Goal: Check status

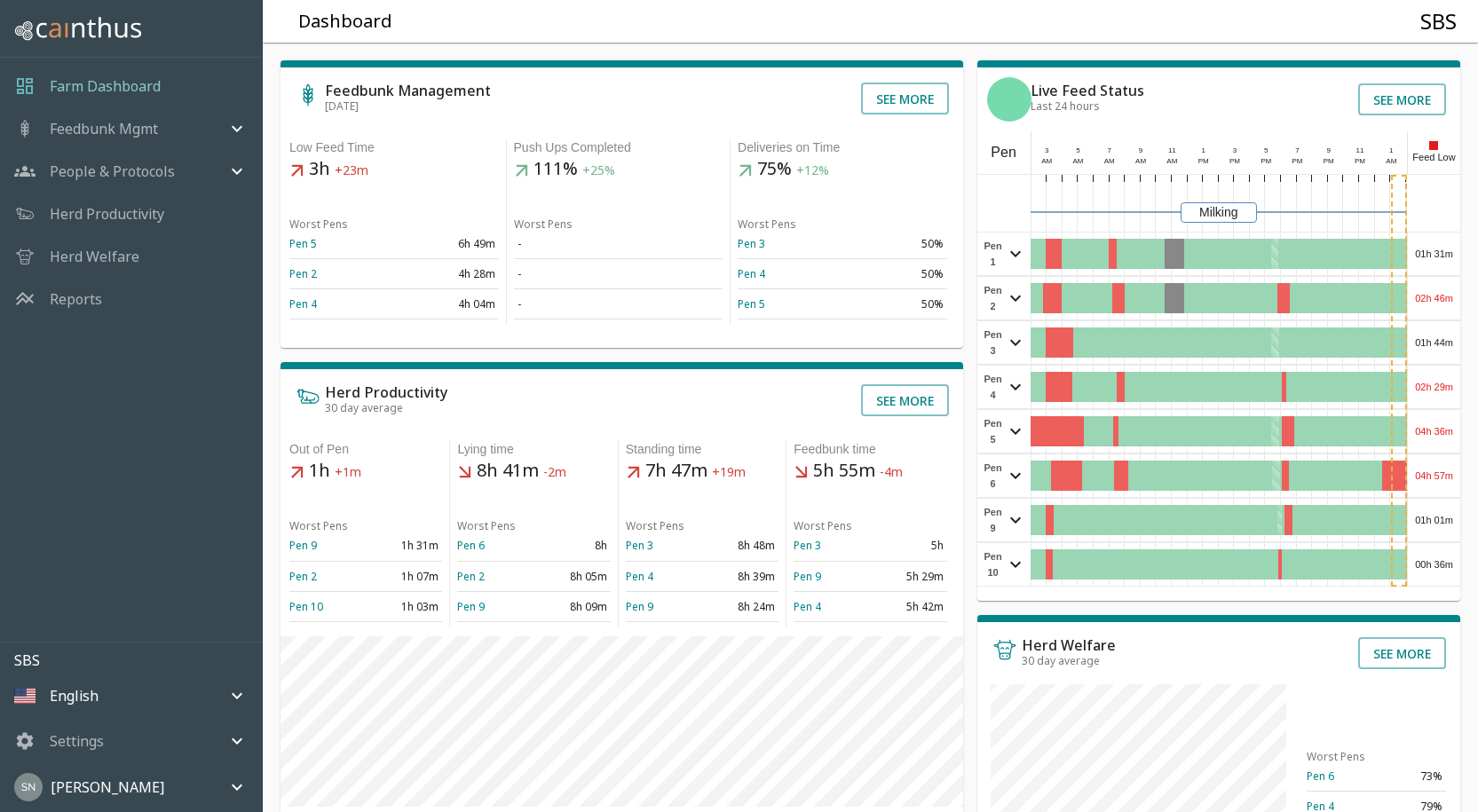
click at [1435, 254] on div "01h 31m" at bounding box center [1433, 254] width 53 height 43
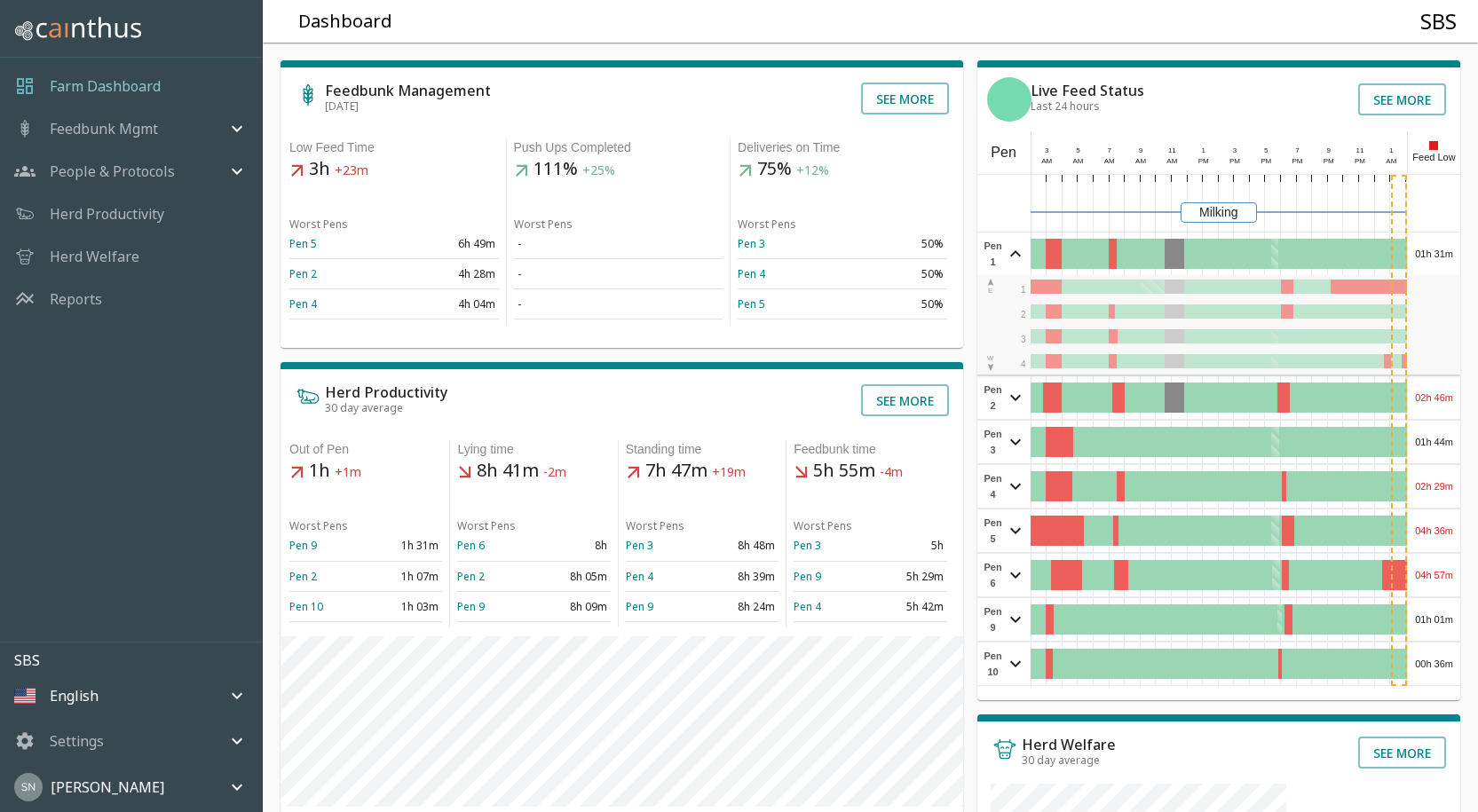
click at [1435, 254] on div "01h 31m" at bounding box center [1433, 254] width 53 height 43
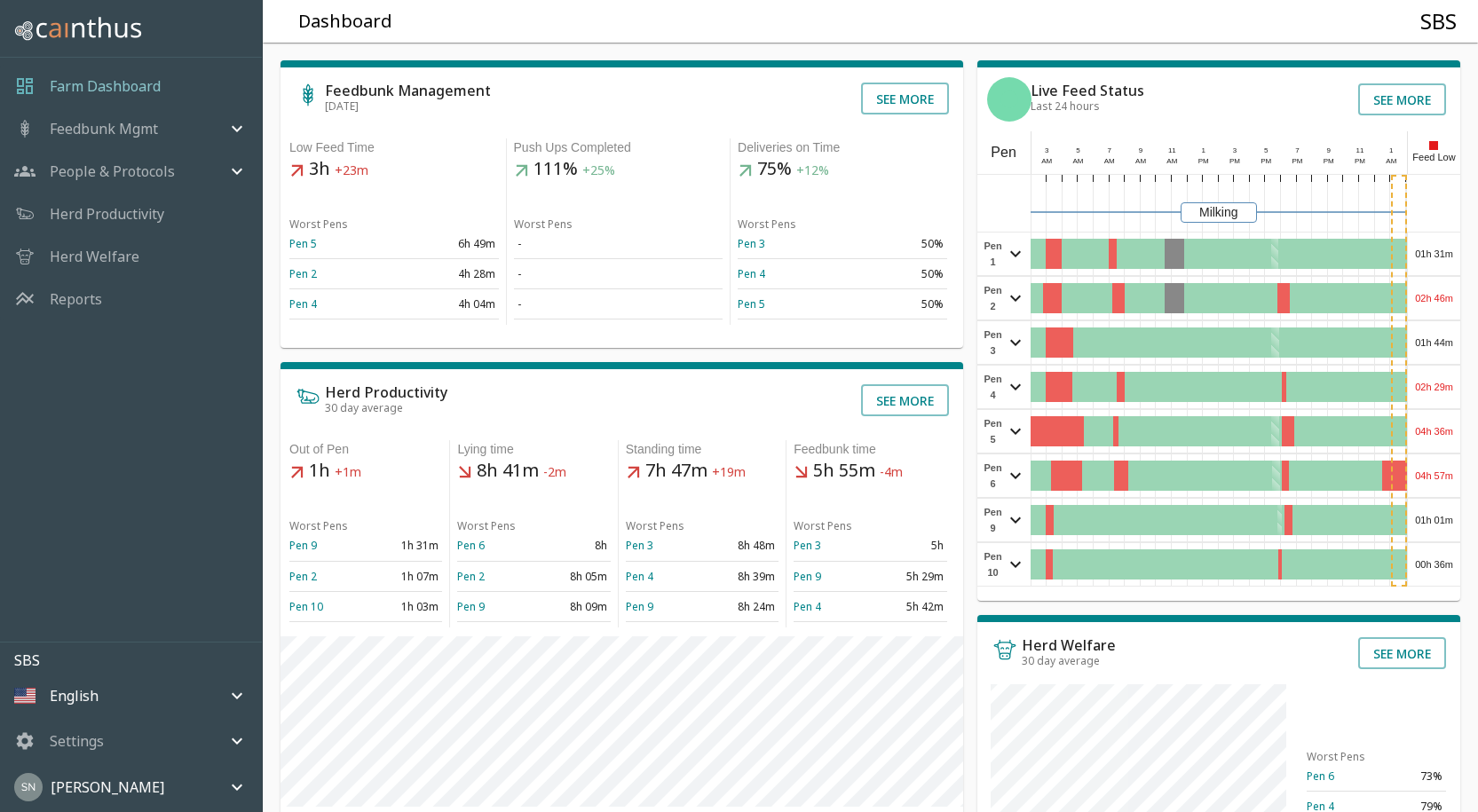
click at [1437, 293] on div "02h 46m" at bounding box center [1433, 299] width 53 height 43
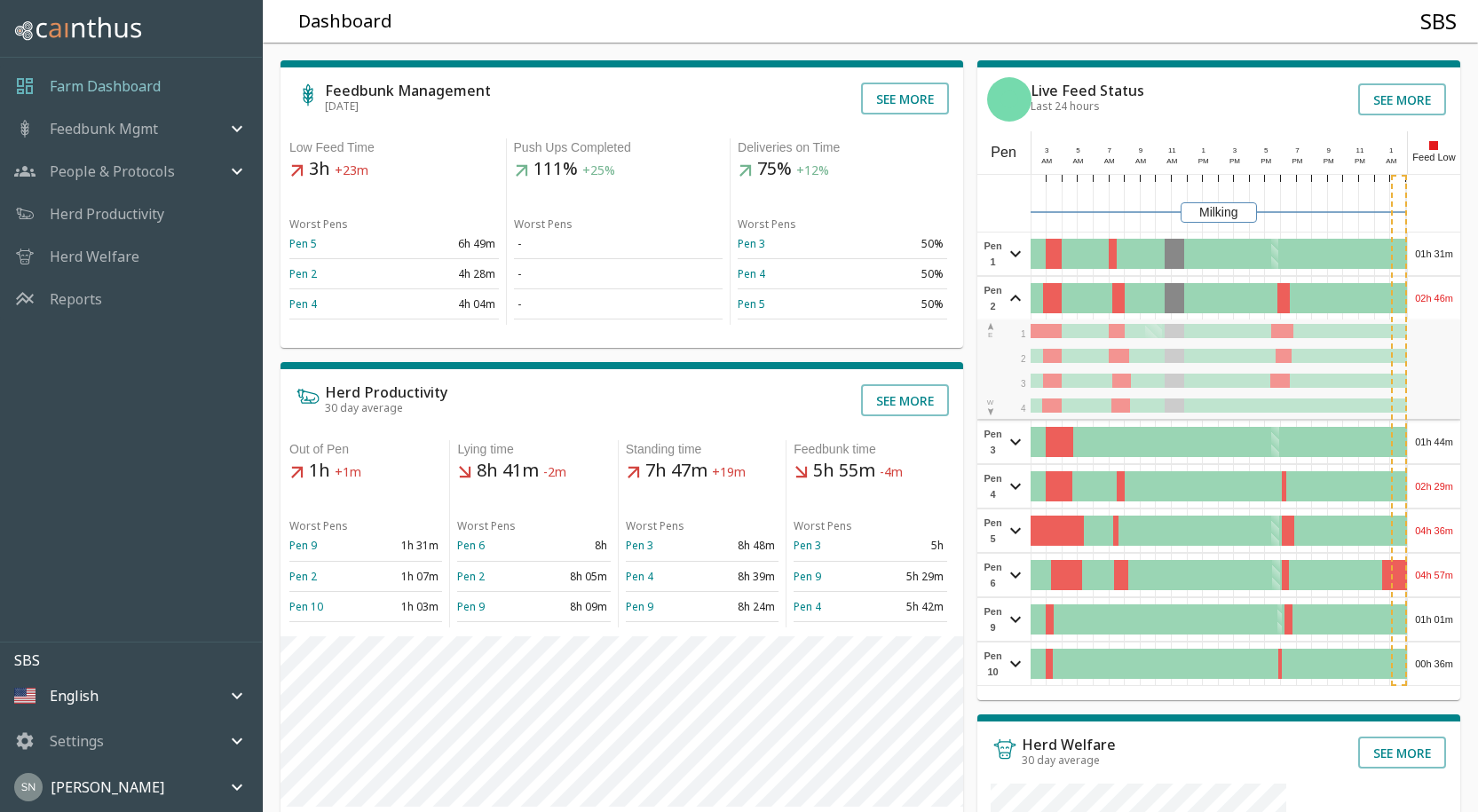
click at [1437, 292] on div "02h 46m" at bounding box center [1433, 299] width 53 height 43
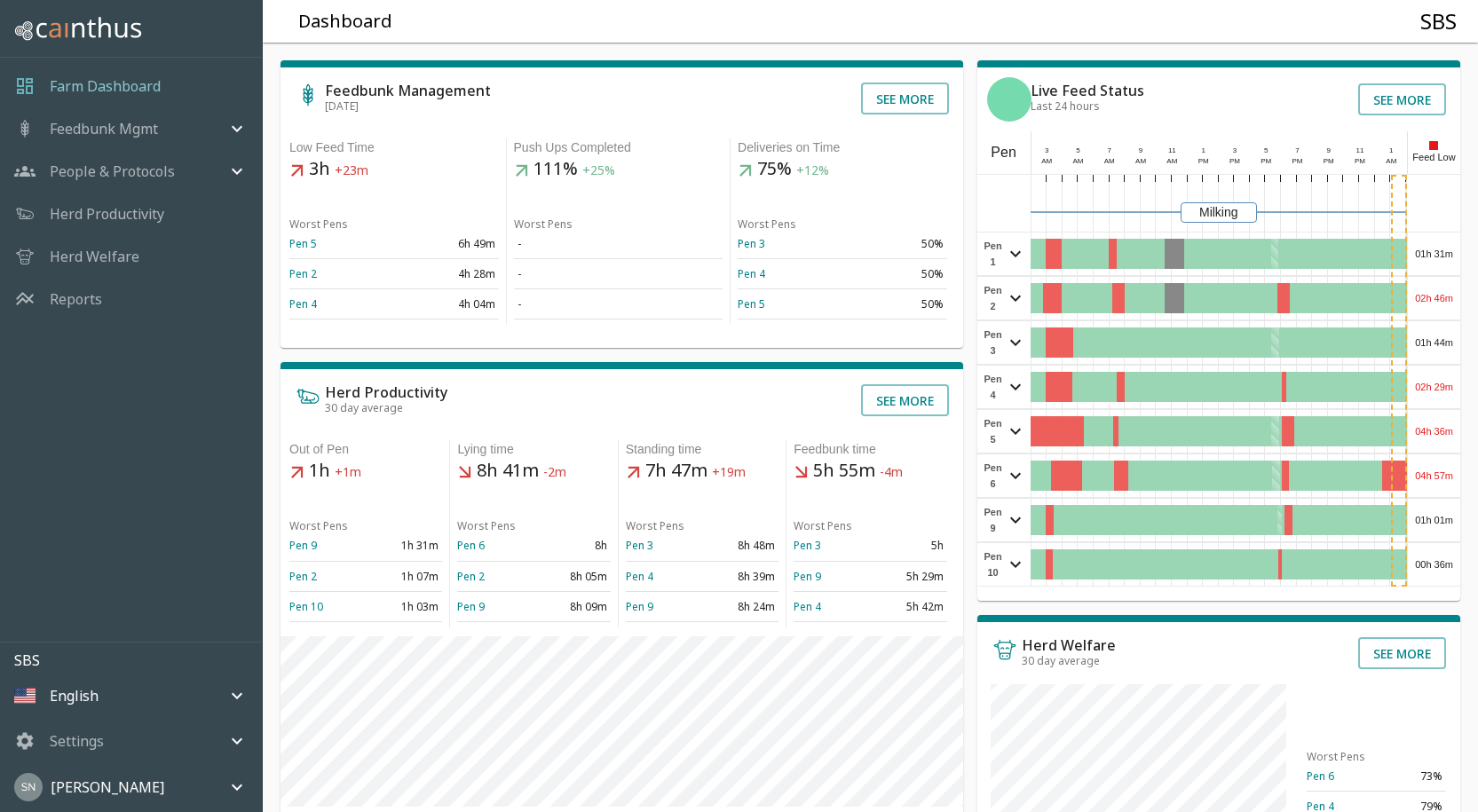
click at [1444, 341] on div "01h 44m" at bounding box center [1433, 342] width 53 height 43
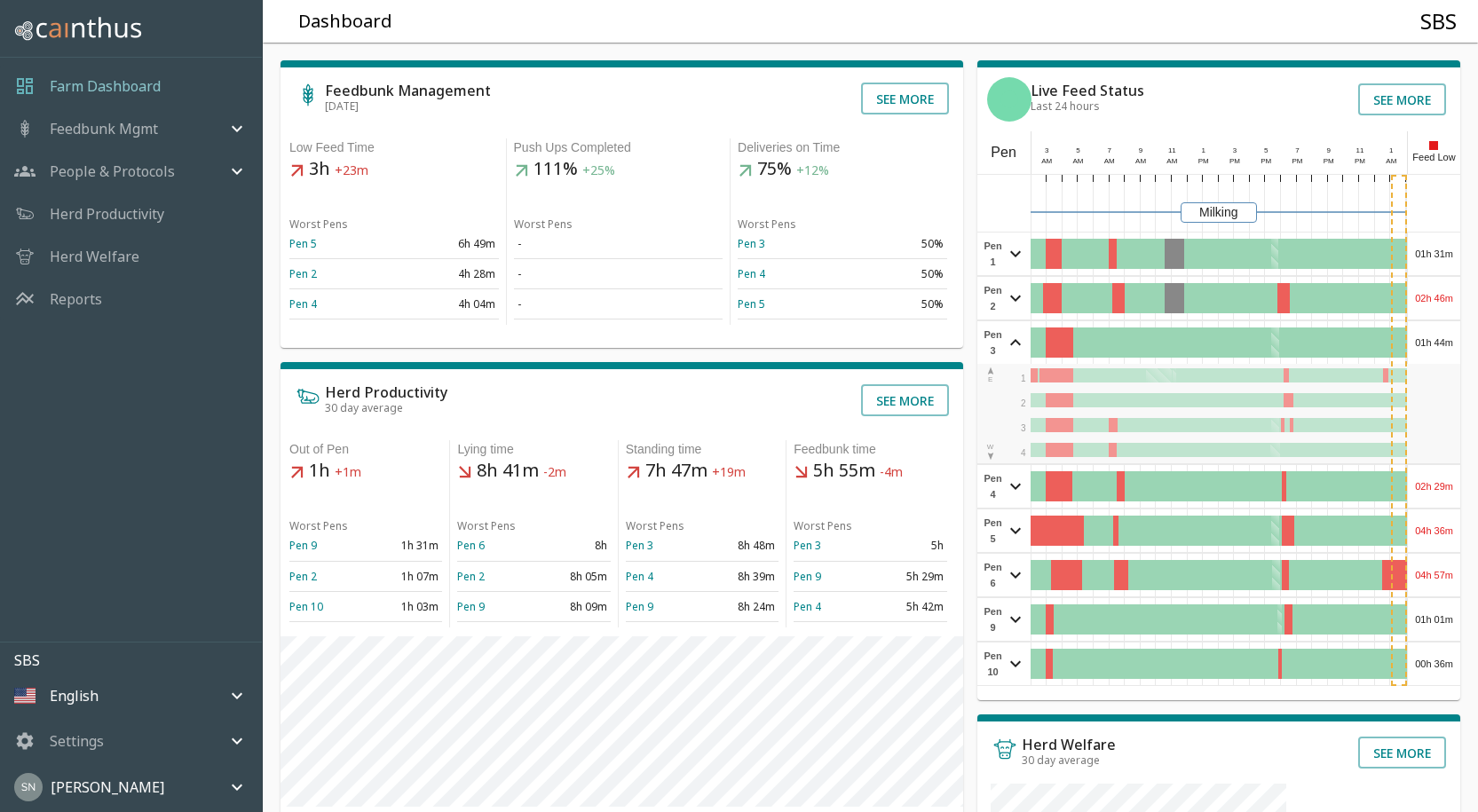
click at [1444, 341] on div "01h 44m" at bounding box center [1433, 342] width 53 height 43
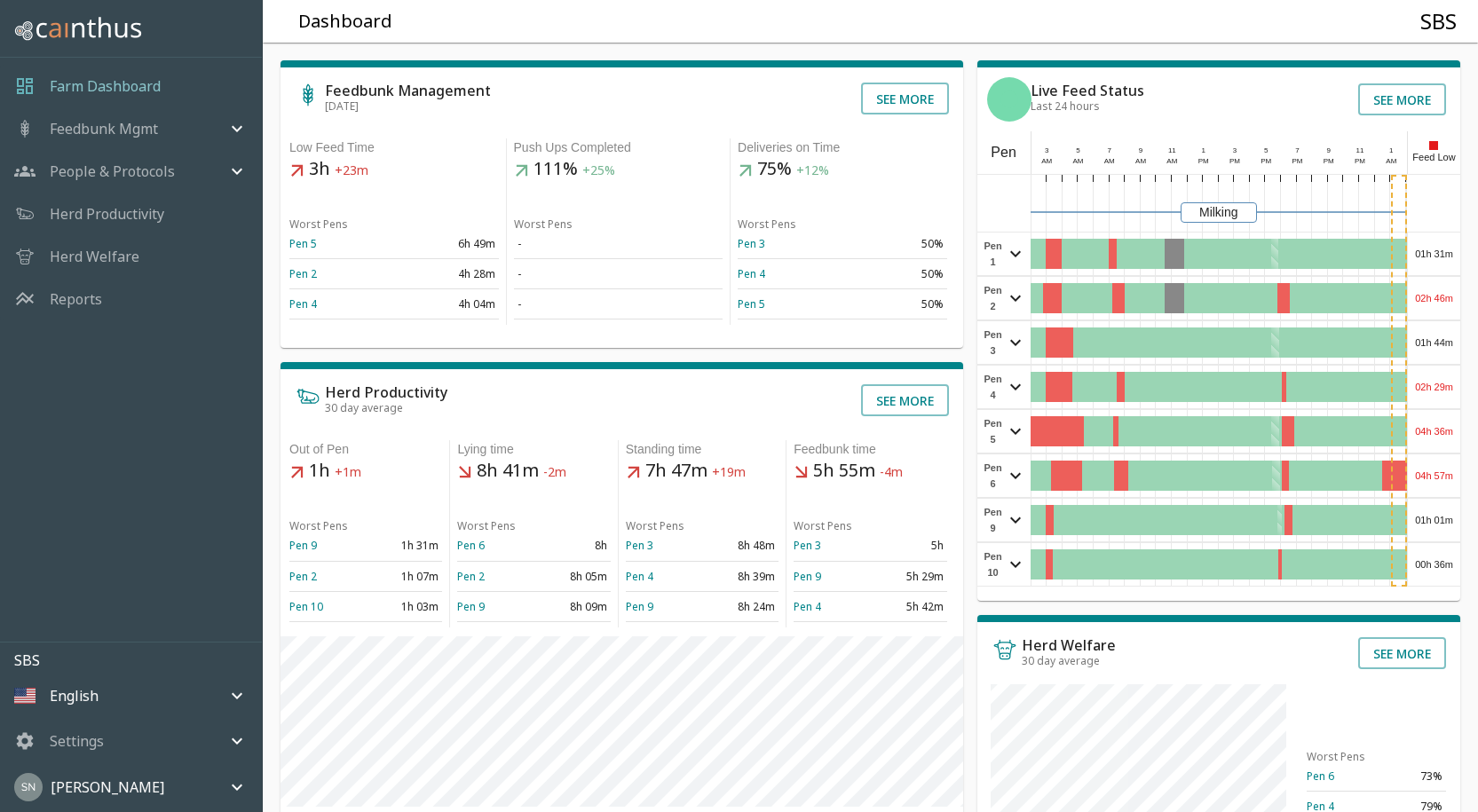
click at [1443, 392] on div "02h 29m" at bounding box center [1433, 387] width 53 height 43
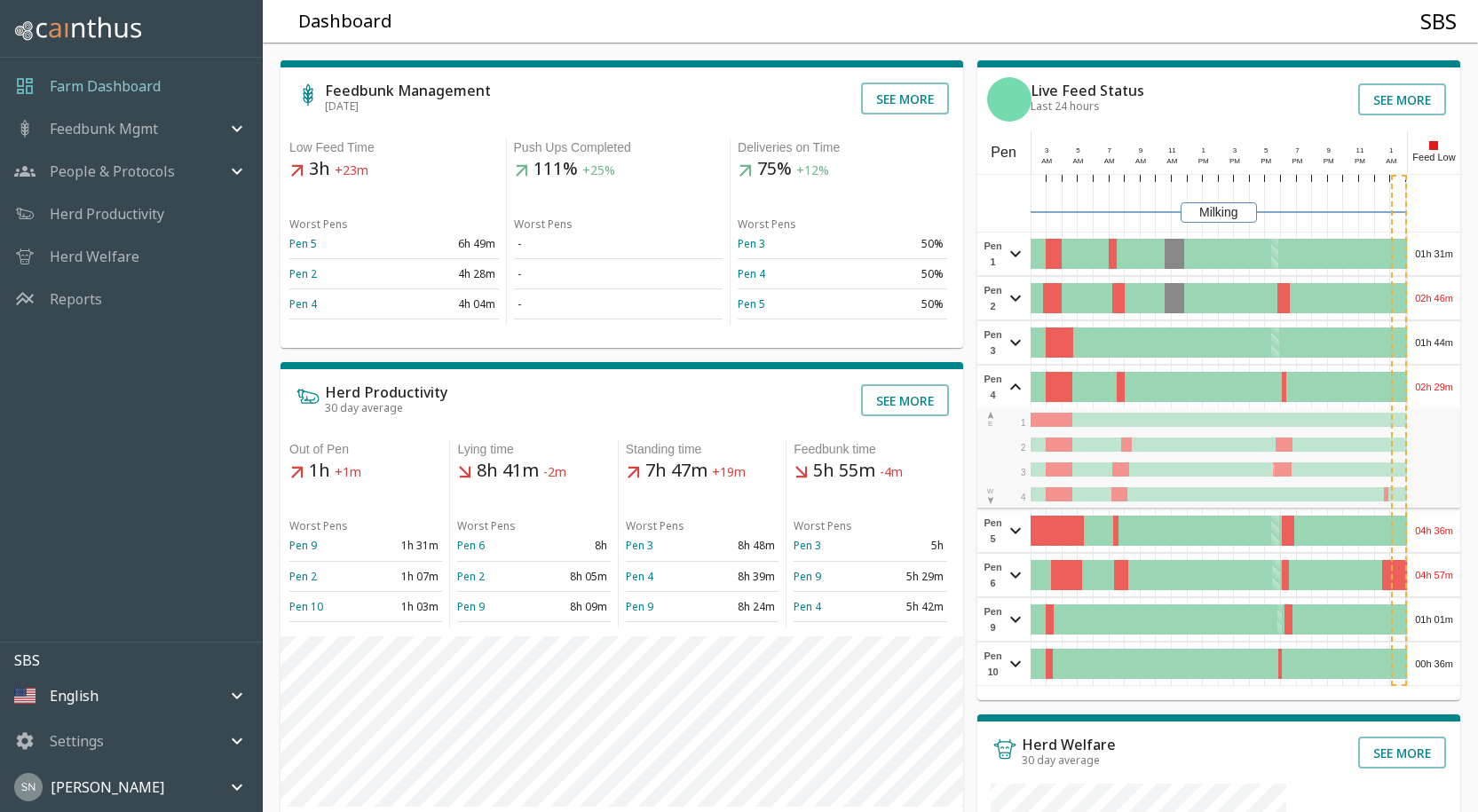
click at [1444, 391] on div "02h 29m" at bounding box center [1433, 387] width 53 height 43
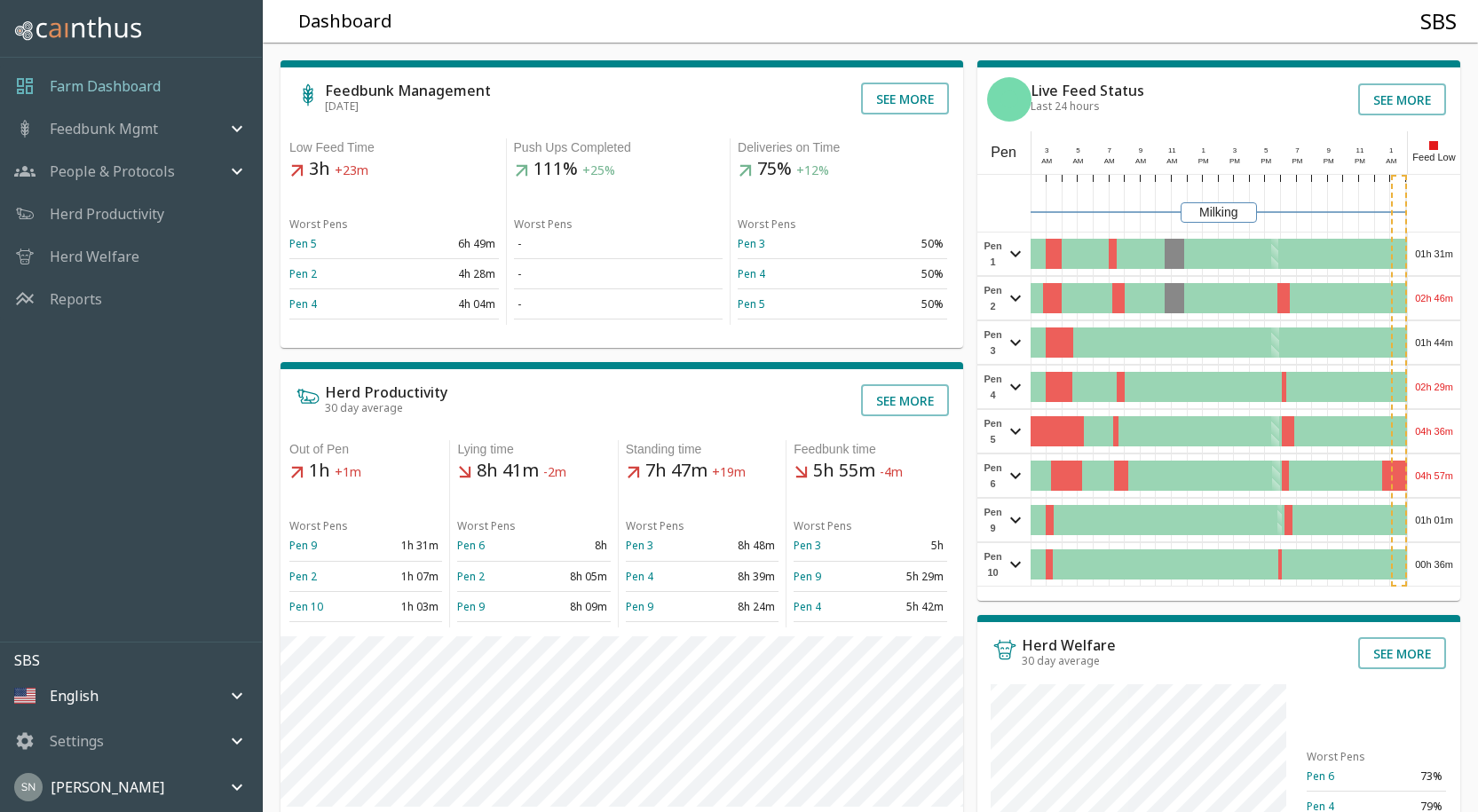
click at [1443, 430] on div "04h 36m" at bounding box center [1433, 431] width 53 height 43
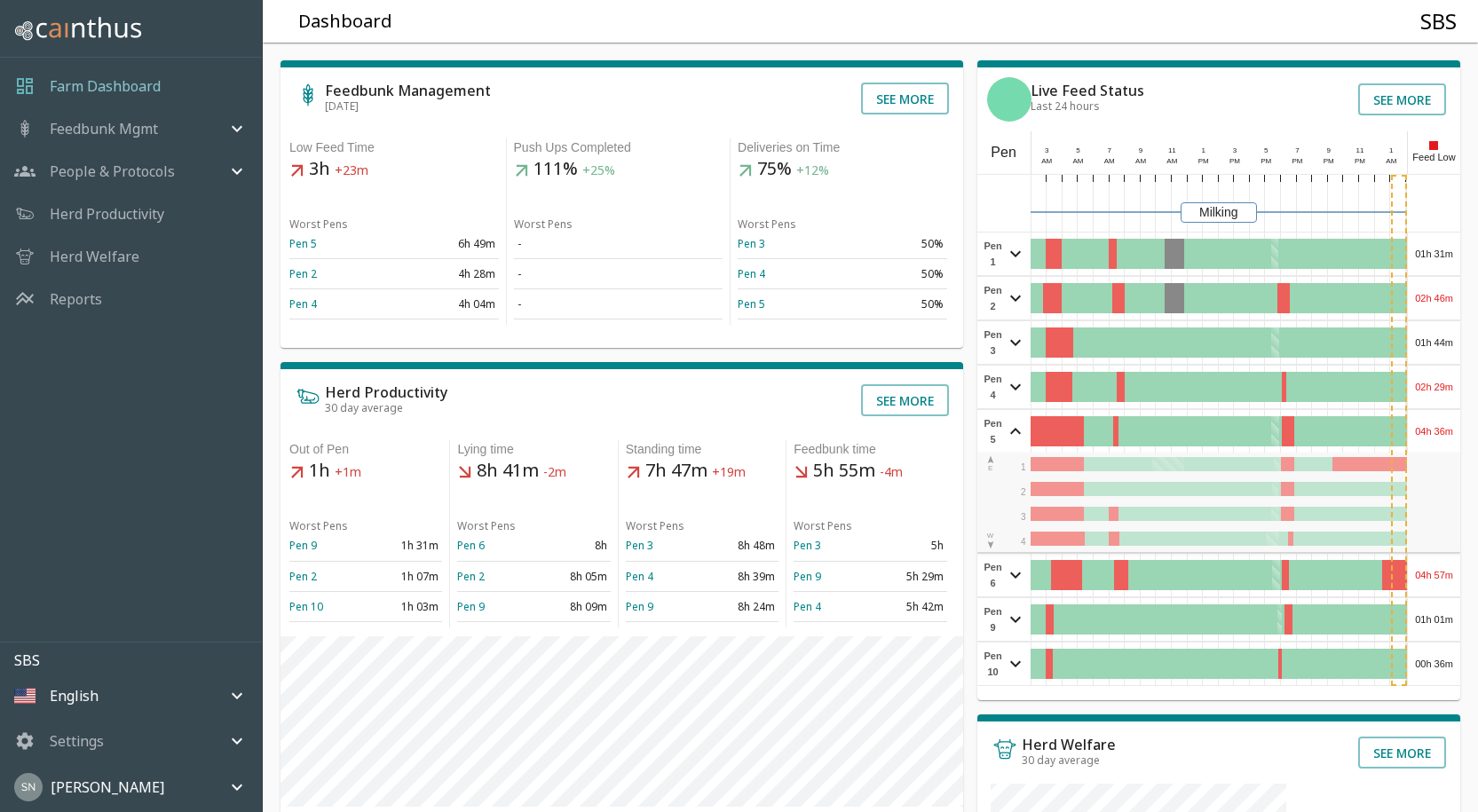
click at [1443, 427] on div "04h 36m" at bounding box center [1433, 431] width 53 height 43
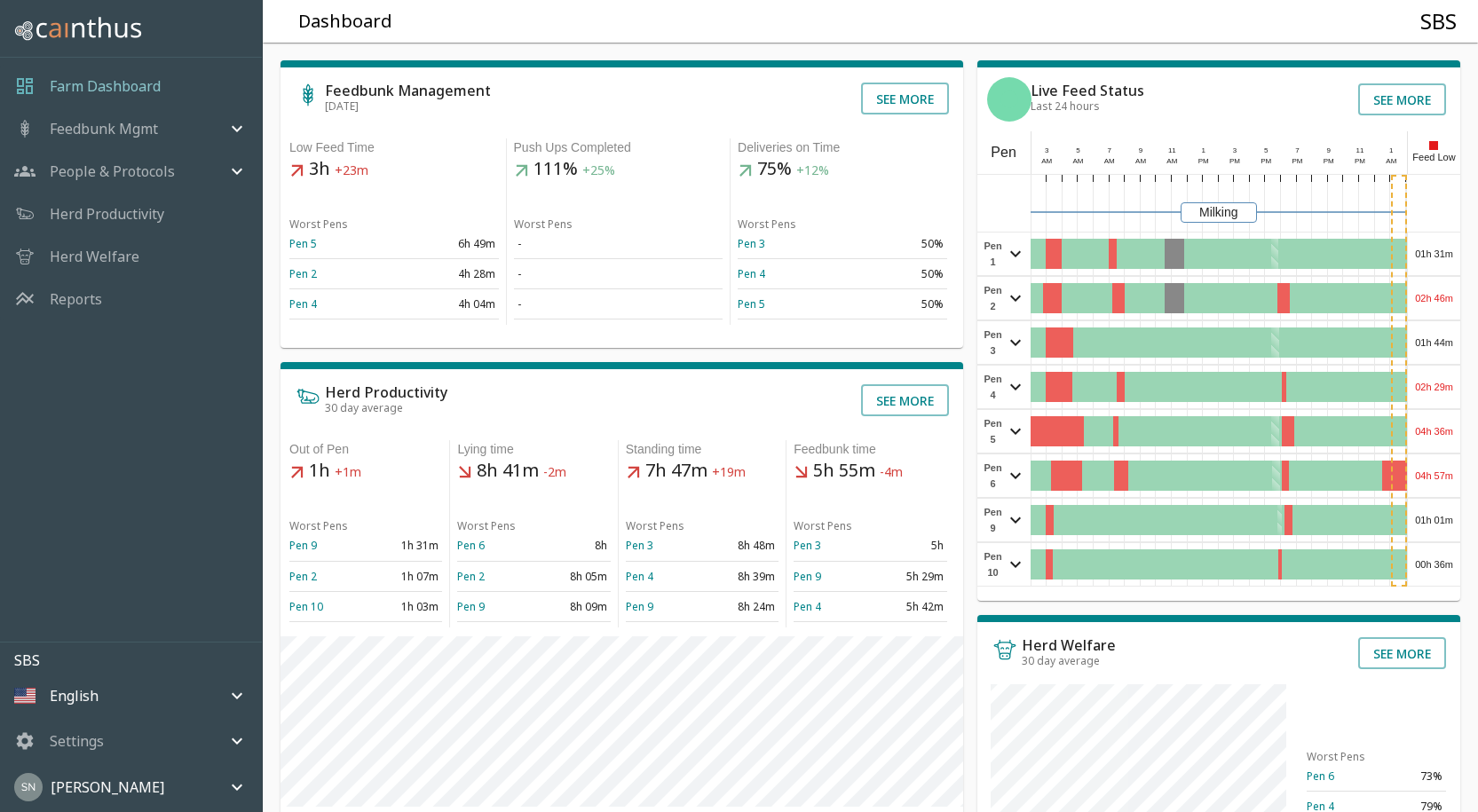
click at [1426, 478] on div "04h 57m" at bounding box center [1433, 476] width 53 height 43
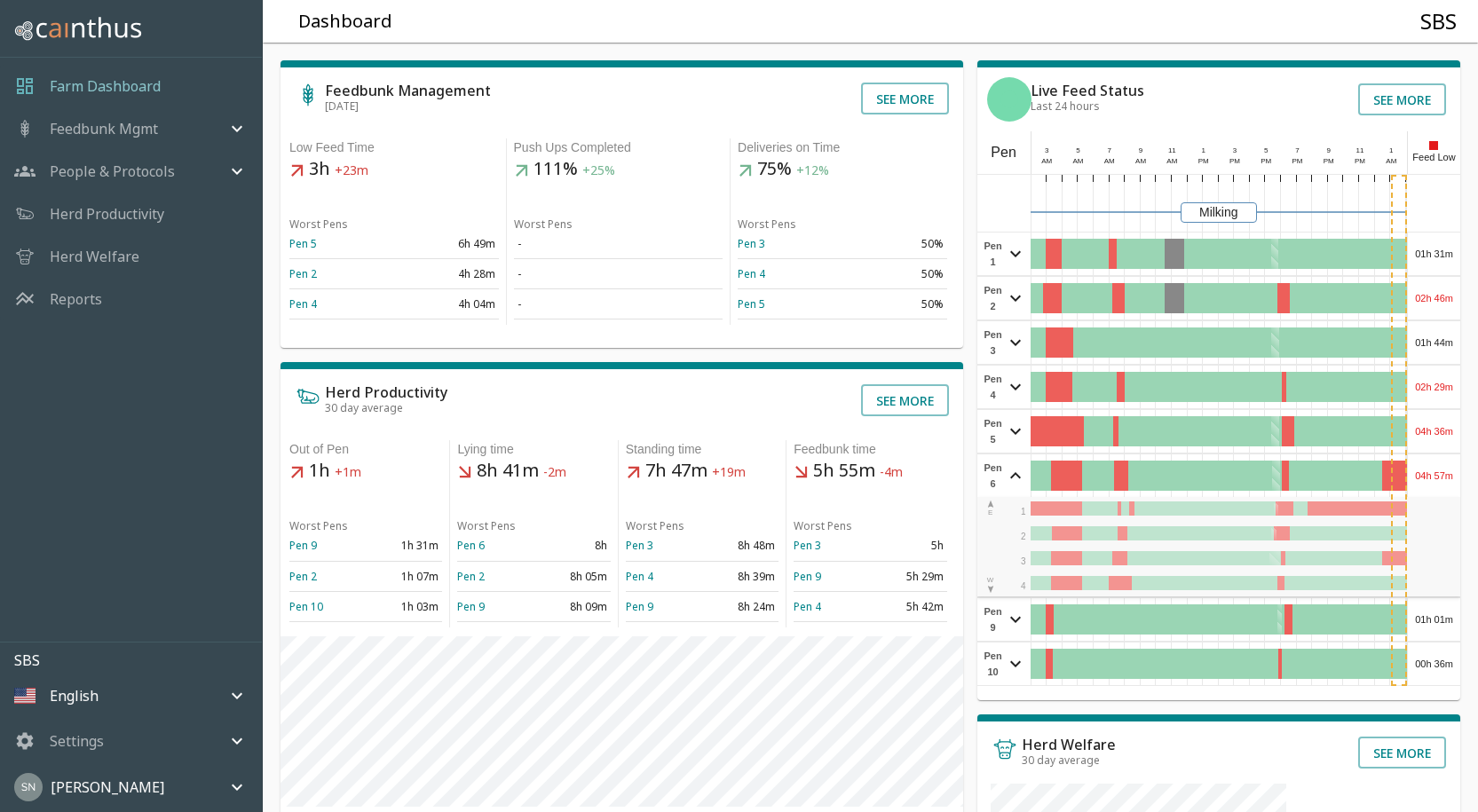
click at [1425, 478] on div "04h 57m" at bounding box center [1433, 476] width 53 height 43
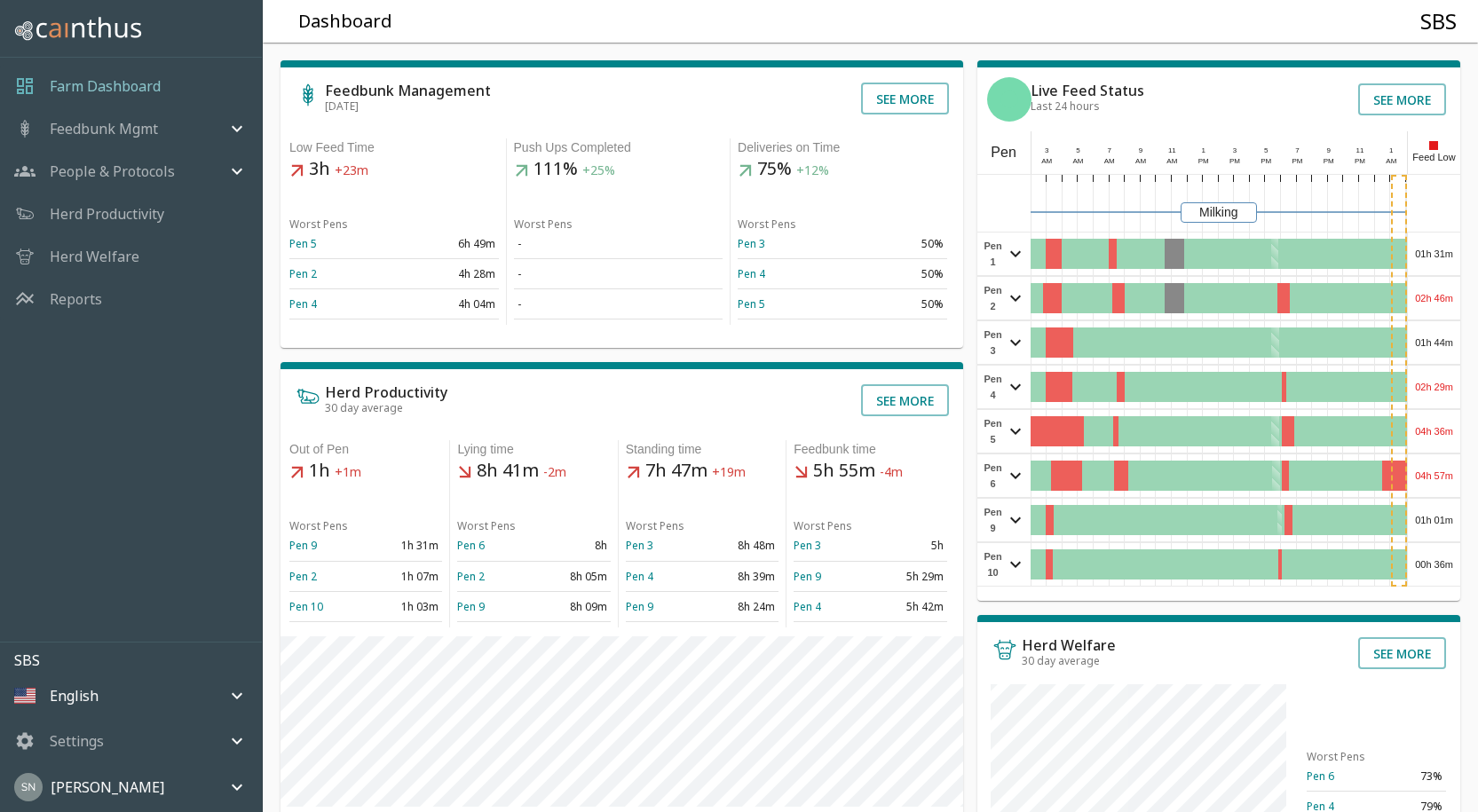
click at [1425, 522] on div "01h 01m" at bounding box center [1433, 521] width 53 height 43
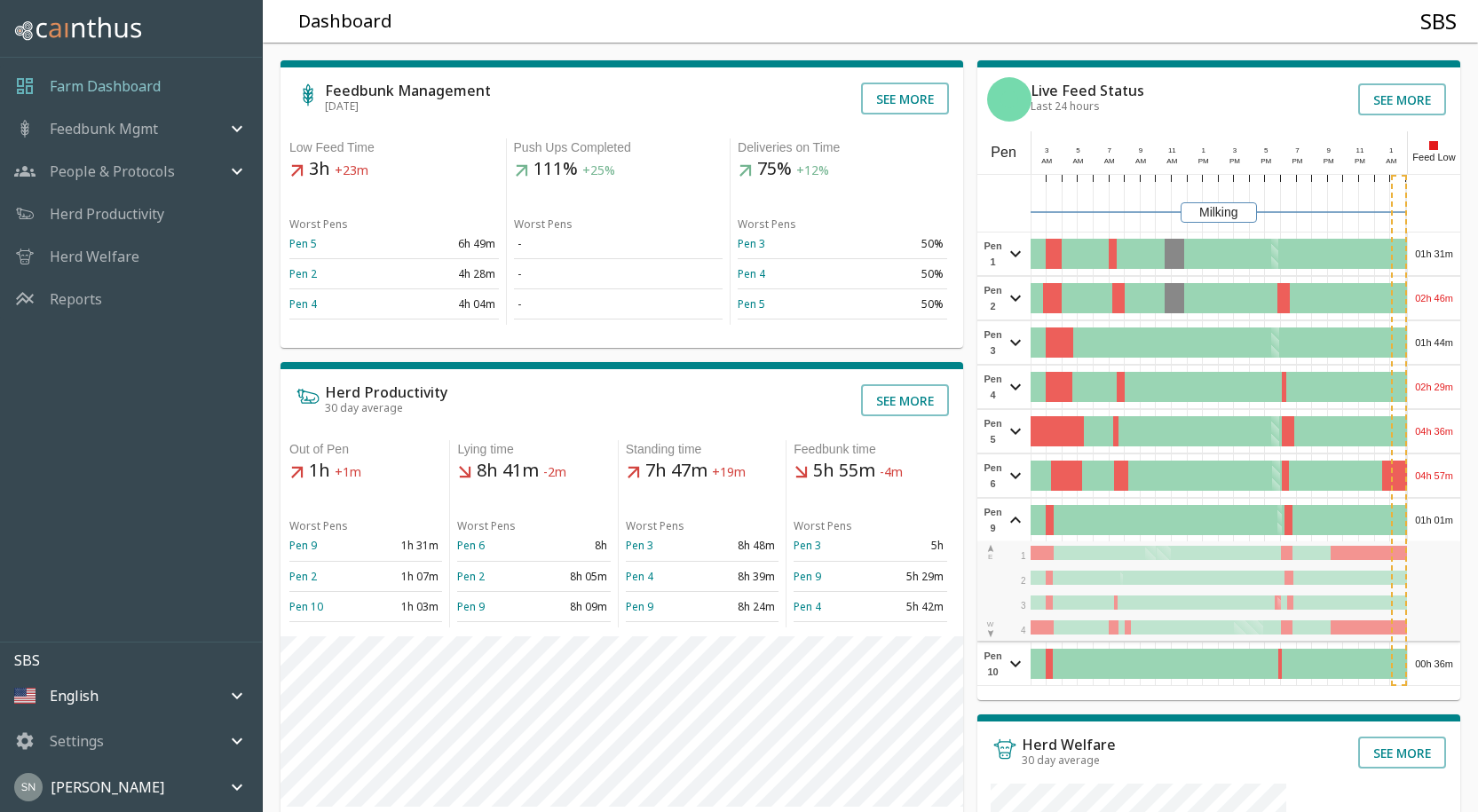
click at [1425, 521] on div "01h 01m" at bounding box center [1433, 521] width 53 height 43
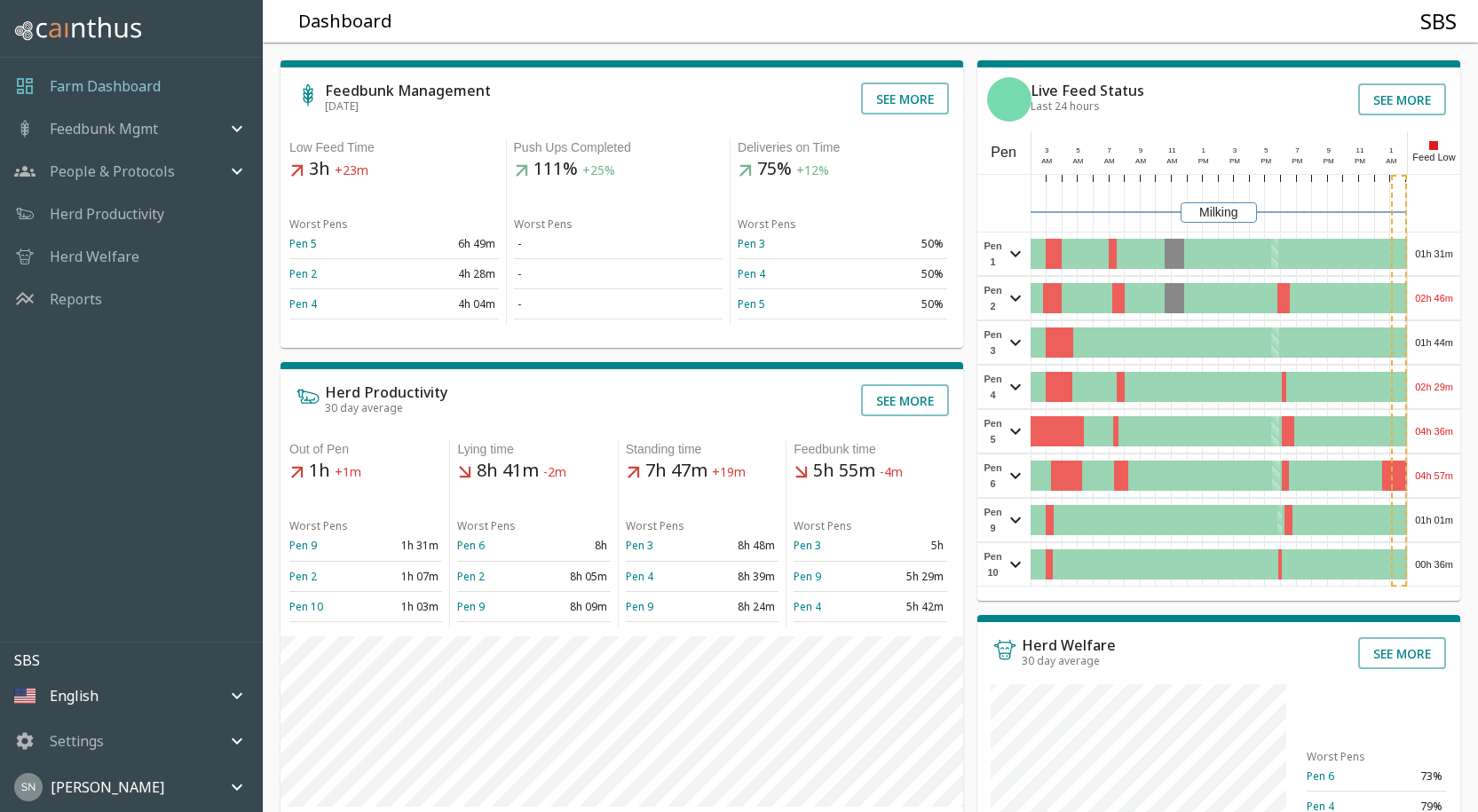
click at [1428, 564] on div "00h 36m" at bounding box center [1433, 564] width 53 height 43
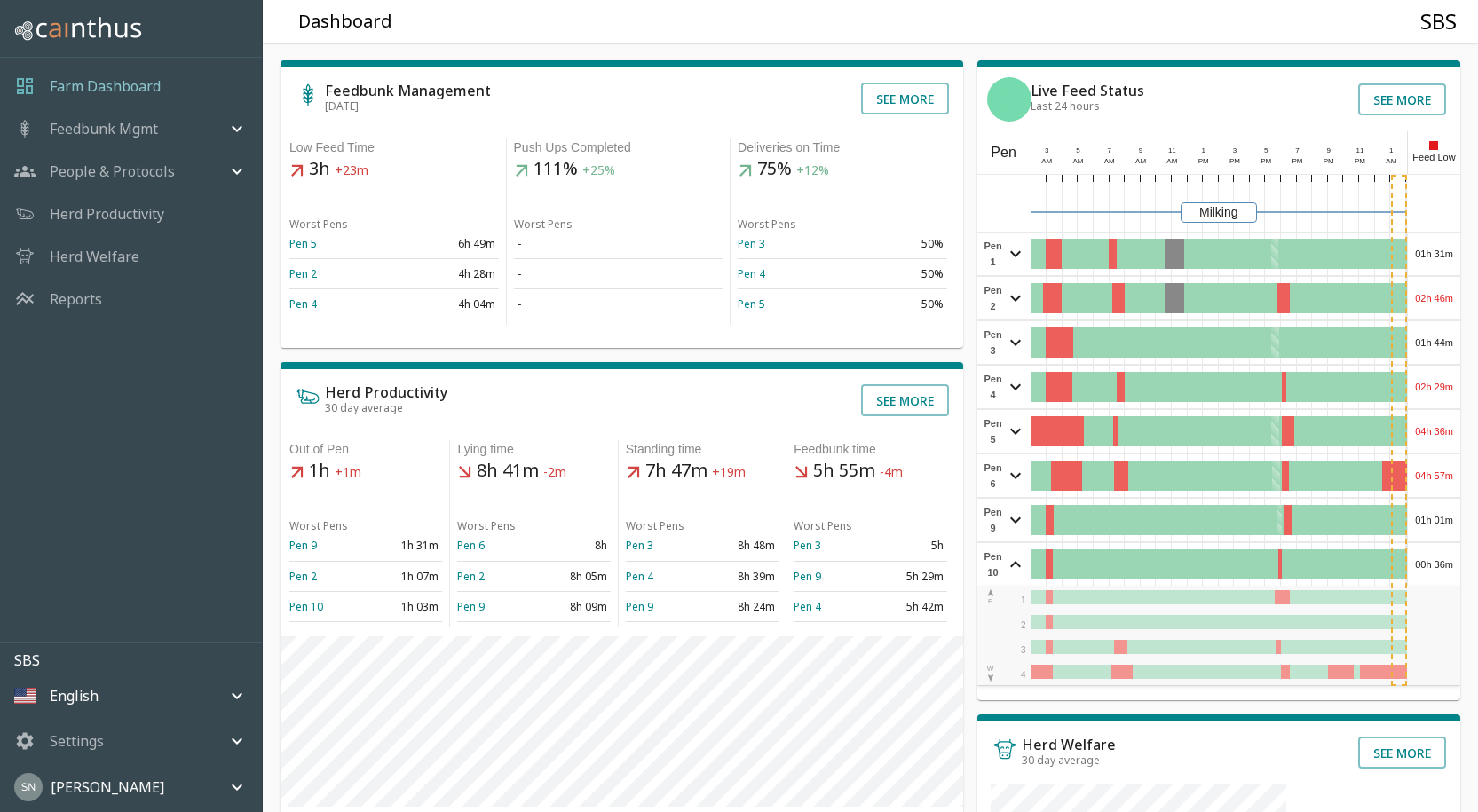
click at [1428, 564] on div "00h 36m" at bounding box center [1433, 564] width 53 height 43
